Goal: Information Seeking & Learning: Learn about a topic

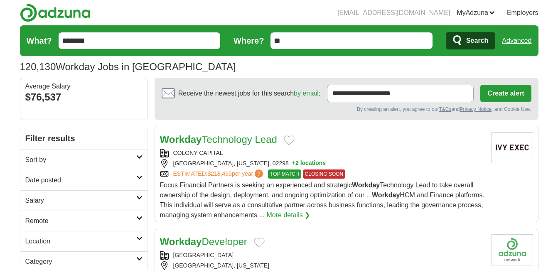
click at [44, 223] on h2 "Remote" at bounding box center [80, 221] width 111 height 10
click at [52, 242] on link "Remote jobs" at bounding box center [43, 240] width 37 height 7
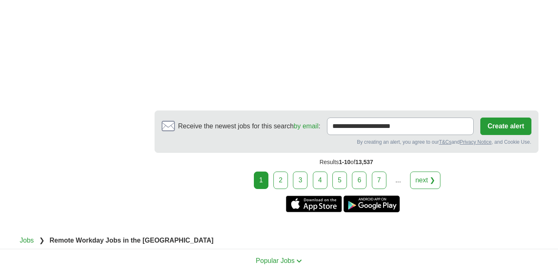
scroll to position [1497, 0]
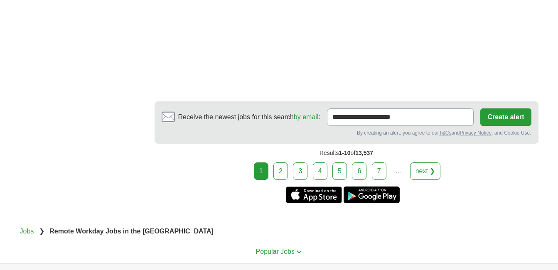
click at [429, 163] on link "next ❯" at bounding box center [425, 171] width 31 height 17
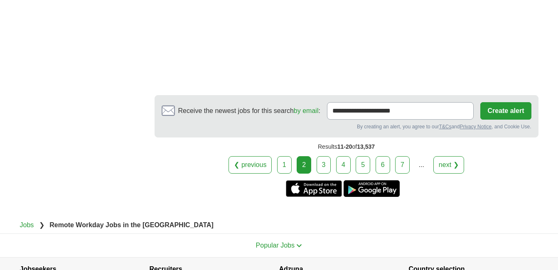
scroll to position [1213, 0]
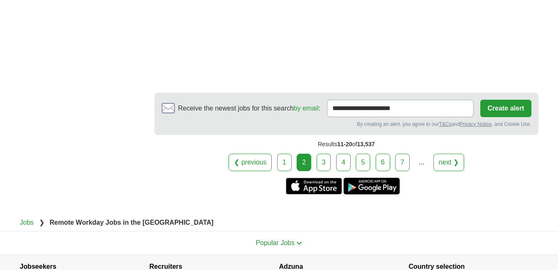
click at [450, 164] on link "next ❯" at bounding box center [449, 162] width 31 height 17
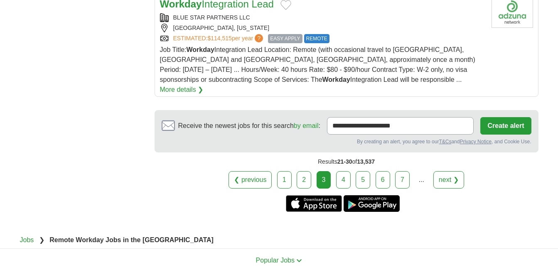
scroll to position [1145, 0]
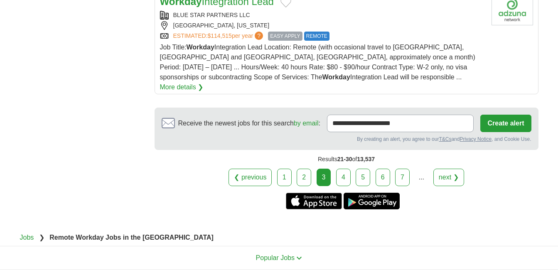
click at [453, 169] on link "next ❯" at bounding box center [449, 177] width 31 height 17
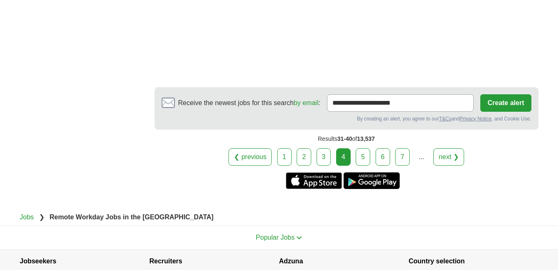
scroll to position [1280, 0]
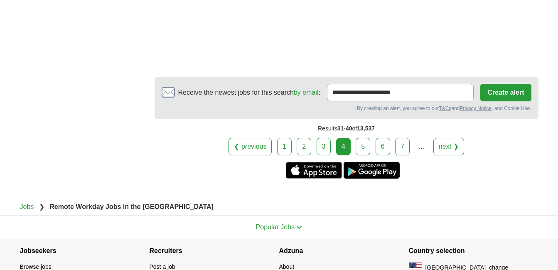
click at [453, 138] on link "next ❯" at bounding box center [449, 146] width 31 height 17
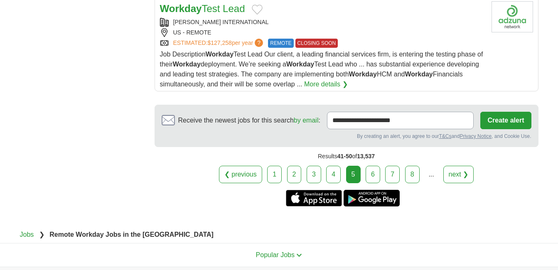
scroll to position [1135, 0]
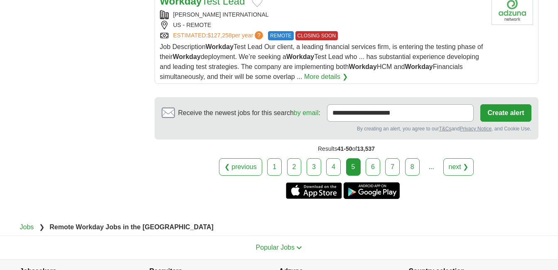
click at [459, 166] on link "next ❯" at bounding box center [459, 166] width 31 height 17
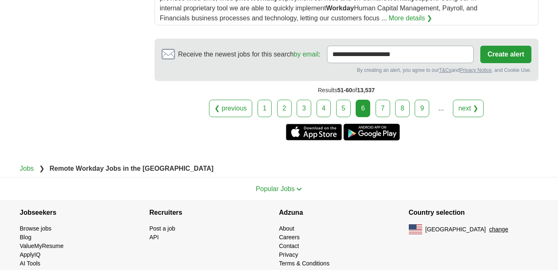
scroll to position [1208, 0]
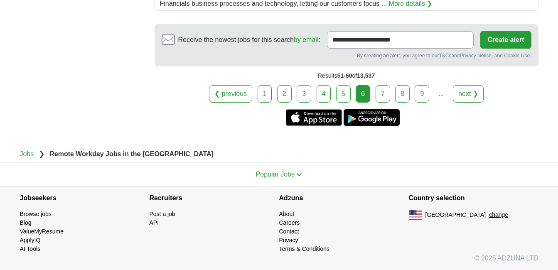
click at [468, 91] on link "next ❯" at bounding box center [468, 93] width 31 height 17
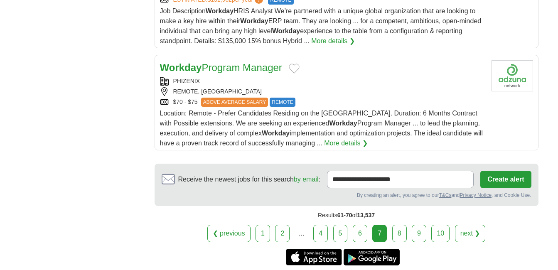
scroll to position [1081, 0]
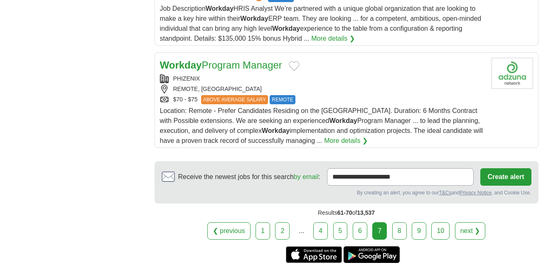
click at [476, 222] on link "next ❯" at bounding box center [470, 230] width 31 height 17
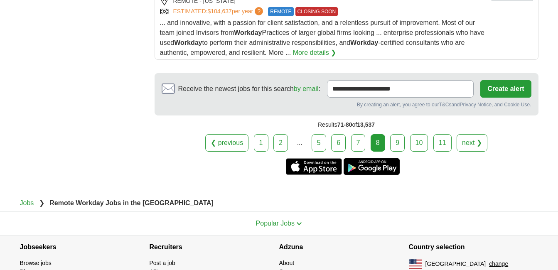
scroll to position [1172, 0]
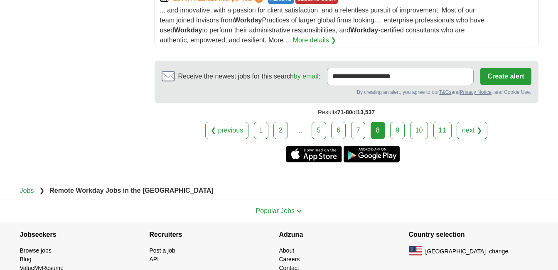
click at [466, 131] on link "next ❯" at bounding box center [472, 130] width 31 height 17
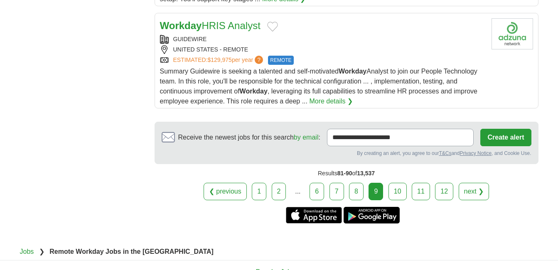
scroll to position [1118, 0]
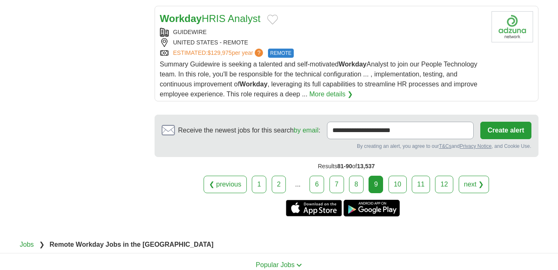
click at [478, 187] on link "next ❯" at bounding box center [474, 184] width 31 height 17
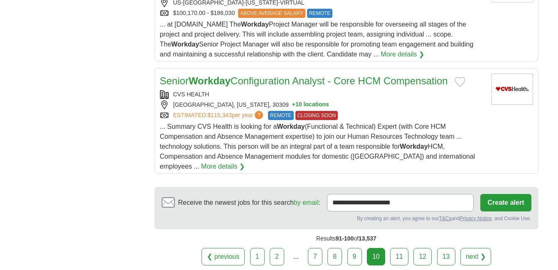
scroll to position [1157, 0]
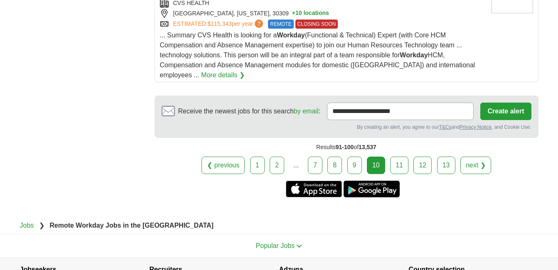
click at [474, 157] on link "next ❯" at bounding box center [476, 165] width 31 height 17
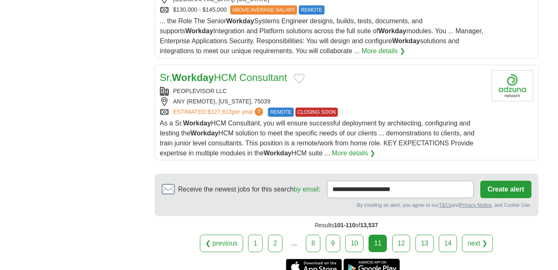
scroll to position [1128, 0]
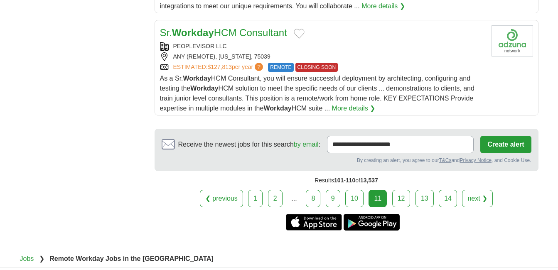
click at [482, 200] on link "next ❯" at bounding box center [477, 198] width 31 height 17
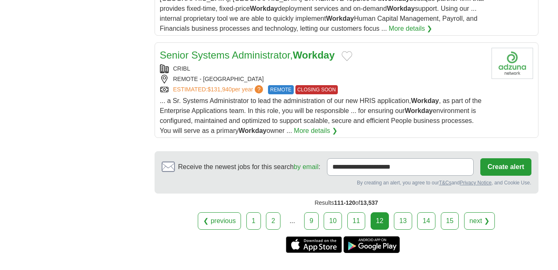
scroll to position [1091, 0]
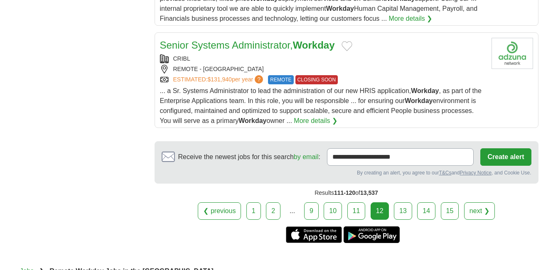
click at [483, 208] on link "next ❯" at bounding box center [479, 210] width 31 height 17
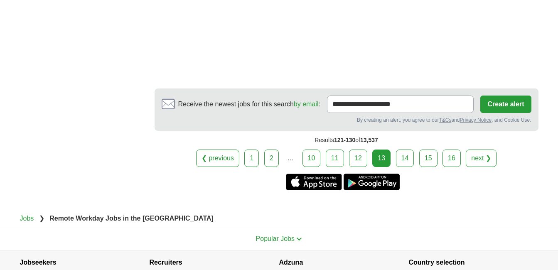
scroll to position [1750, 0]
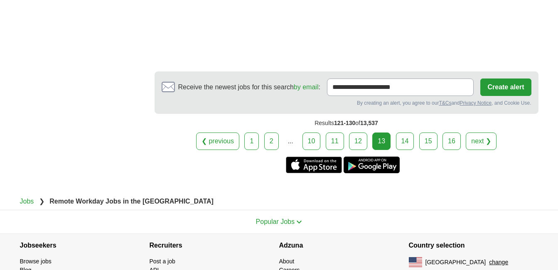
click at [481, 133] on link "next ❯" at bounding box center [481, 141] width 31 height 17
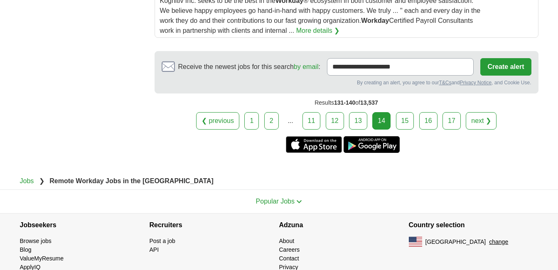
scroll to position [1194, 0]
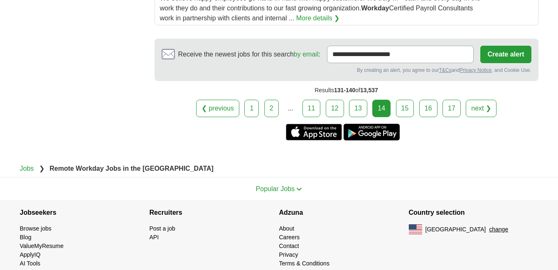
click at [478, 106] on link "next ❯" at bounding box center [481, 108] width 31 height 17
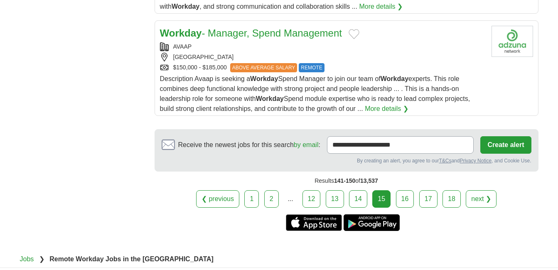
scroll to position [1115, 0]
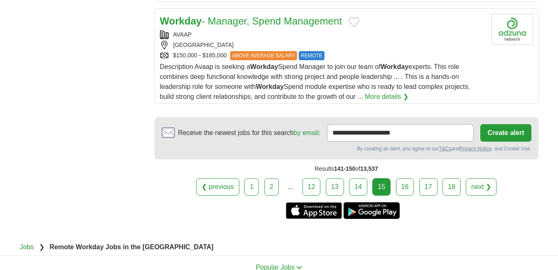
click at [478, 186] on link "next ❯" at bounding box center [481, 186] width 31 height 17
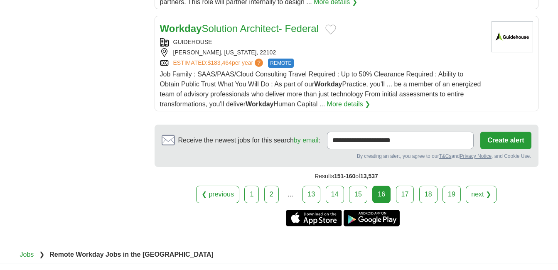
scroll to position [1130, 0]
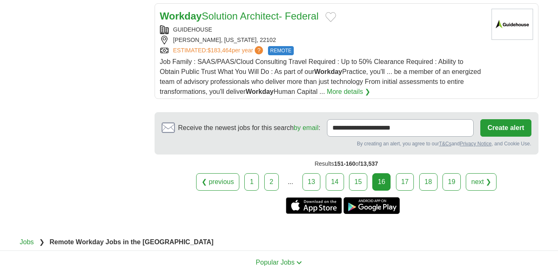
click at [483, 173] on link "next ❯" at bounding box center [481, 181] width 31 height 17
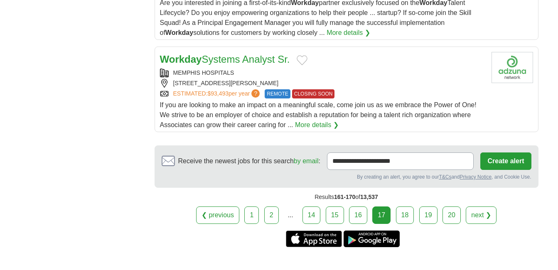
scroll to position [1086, 0]
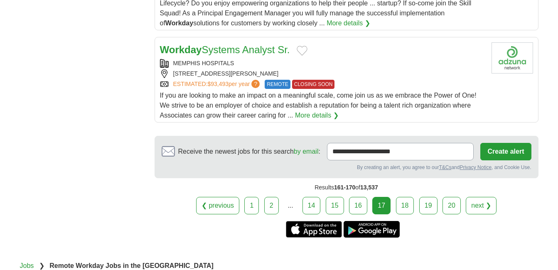
click at [479, 206] on link "next ❯" at bounding box center [481, 205] width 31 height 17
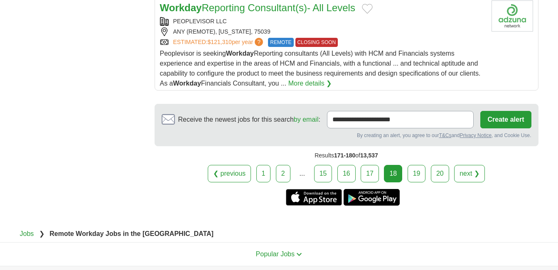
scroll to position [1116, 0]
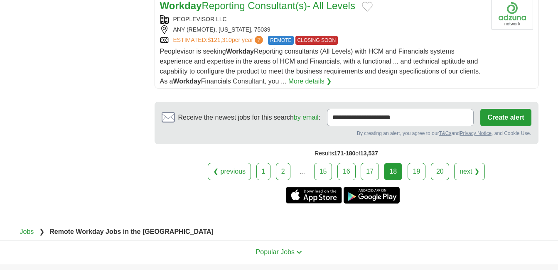
click at [474, 170] on link "next ❯" at bounding box center [469, 171] width 31 height 17
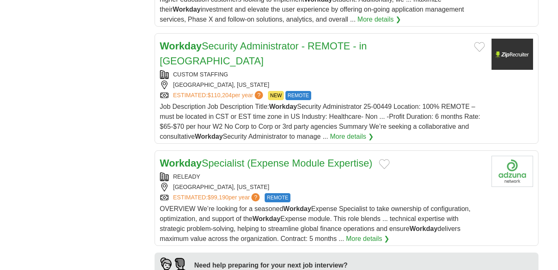
scroll to position [541, 0]
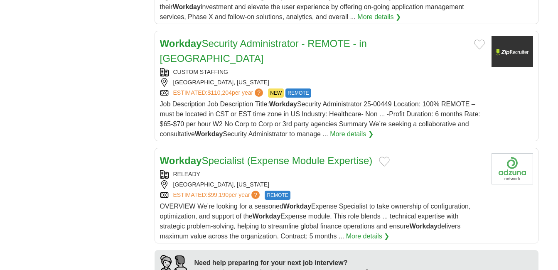
click at [245, 44] on link "Workday Security Administrator - REMOTE - in US" at bounding box center [263, 51] width 207 height 26
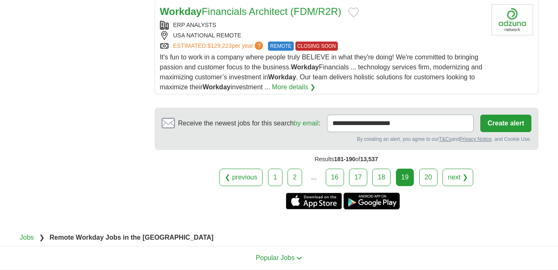
scroll to position [1159, 0]
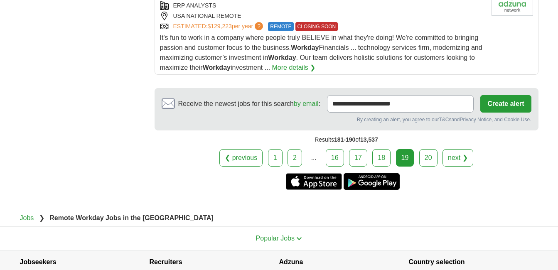
click at [462, 149] on link "next ❯" at bounding box center [458, 157] width 31 height 17
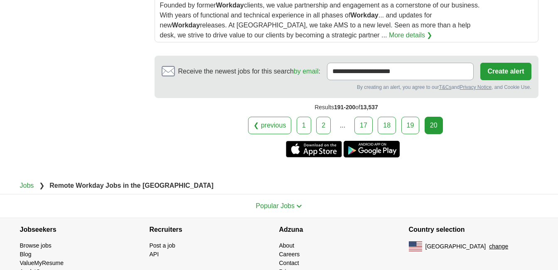
scroll to position [1181, 0]
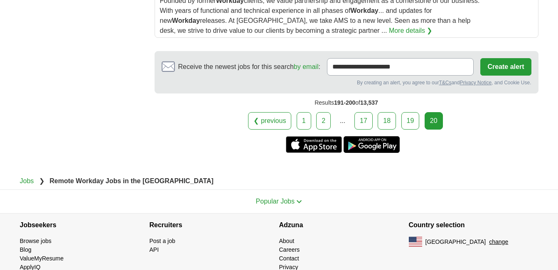
click at [305, 120] on link "1" at bounding box center [304, 120] width 15 height 17
